Goal: Navigation & Orientation: Find specific page/section

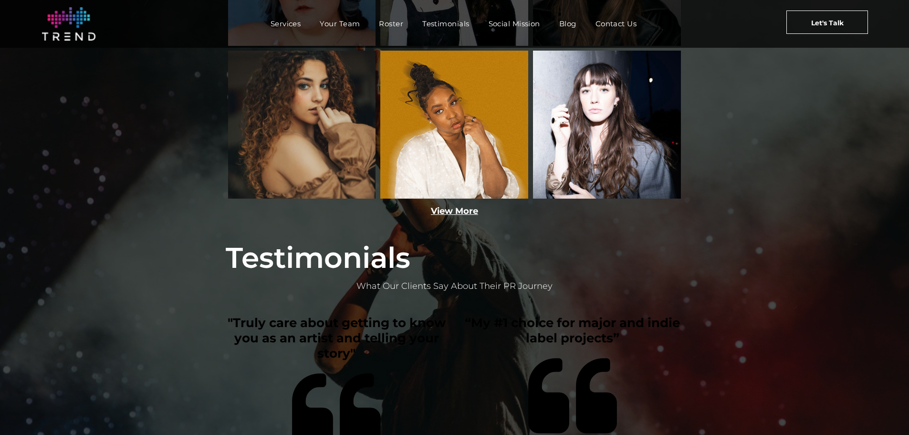
scroll to position [1623, 0]
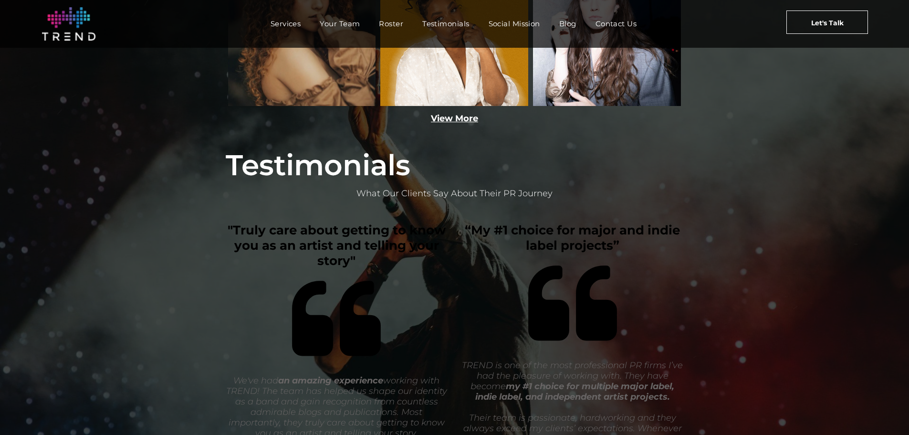
click at [451, 125] on div "View More" at bounding box center [455, 118] width 458 height 12
click at [450, 124] on link "View More" at bounding box center [454, 118] width 47 height 11
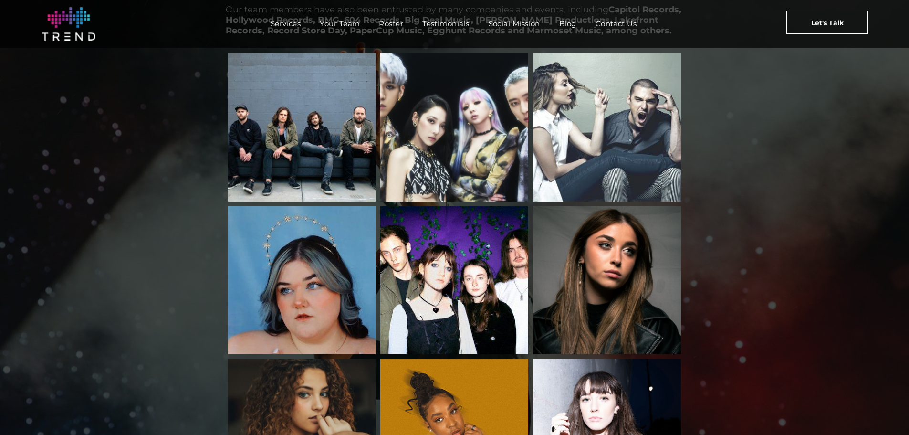
scroll to position [1191, 0]
